Goal: Navigation & Orientation: Find specific page/section

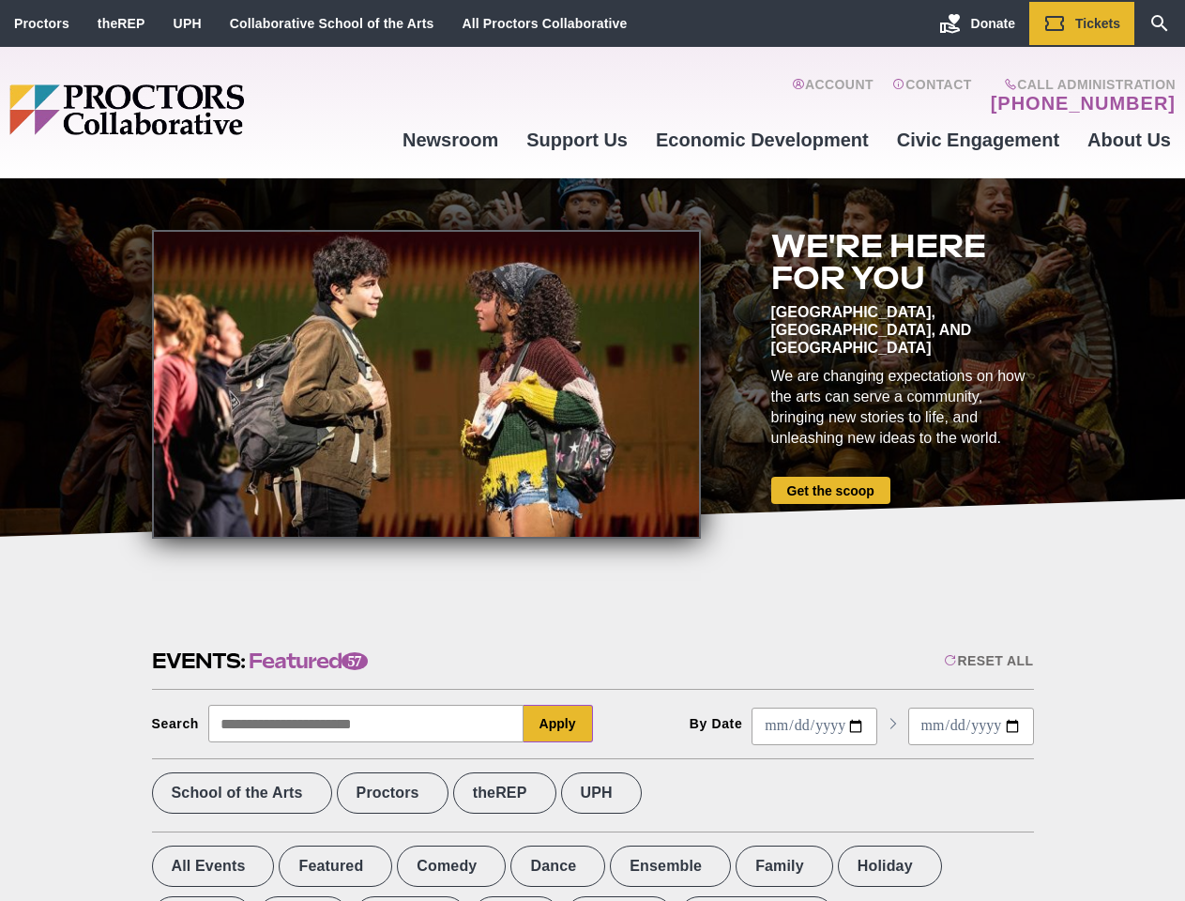
click at [592, 450] on div at bounding box center [426, 384] width 549 height 309
click at [987, 660] on div "Reset All" at bounding box center [988, 660] width 89 height 15
click at [558, 723] on button "Apply" at bounding box center [557, 724] width 69 height 38
